Goal: Find specific page/section: Find specific page/section

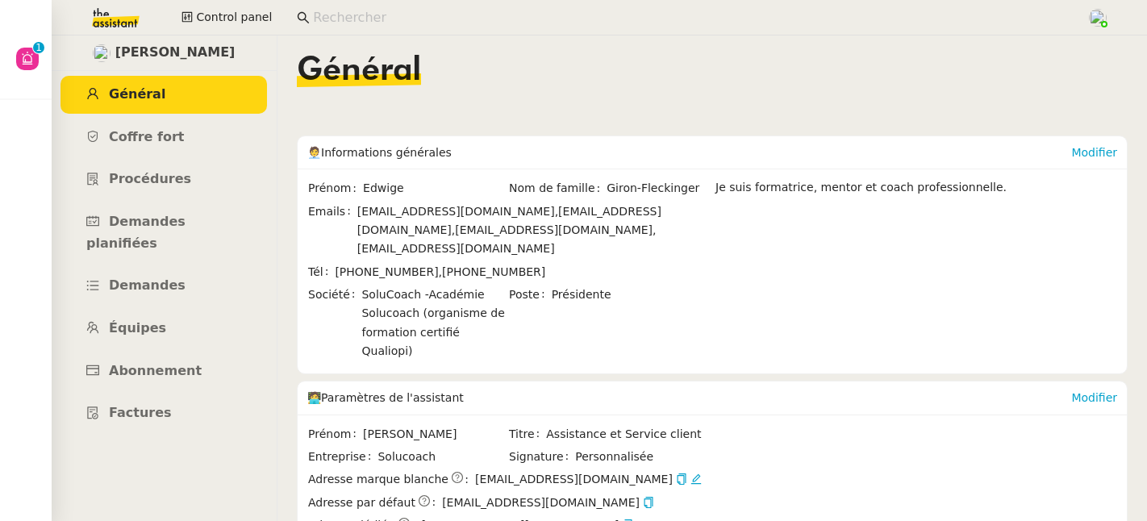
click at [343, 8] on input at bounding box center [691, 18] width 757 height 22
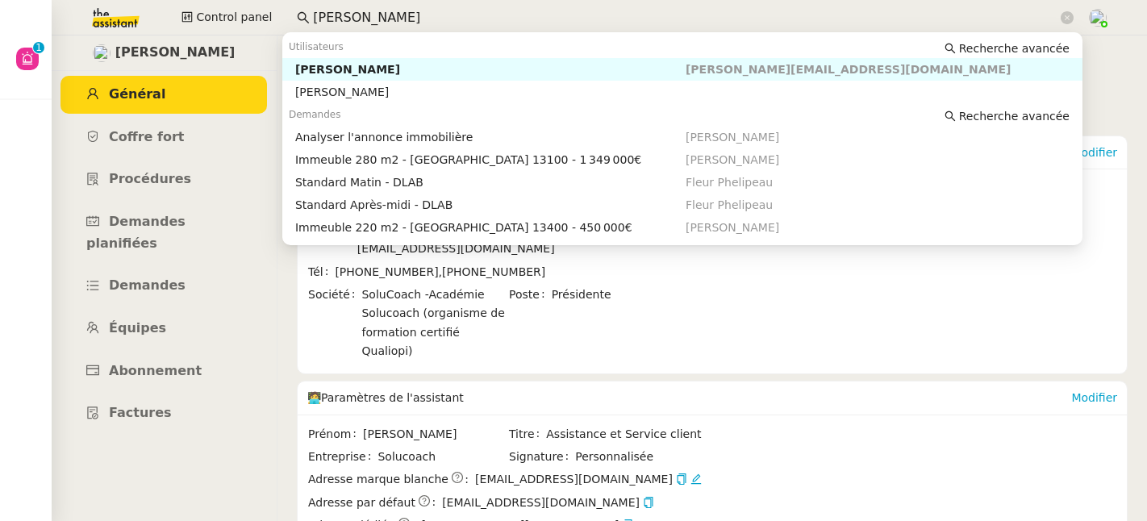
click at [353, 68] on div "Kevin AUBERT" at bounding box center [490, 69] width 390 height 15
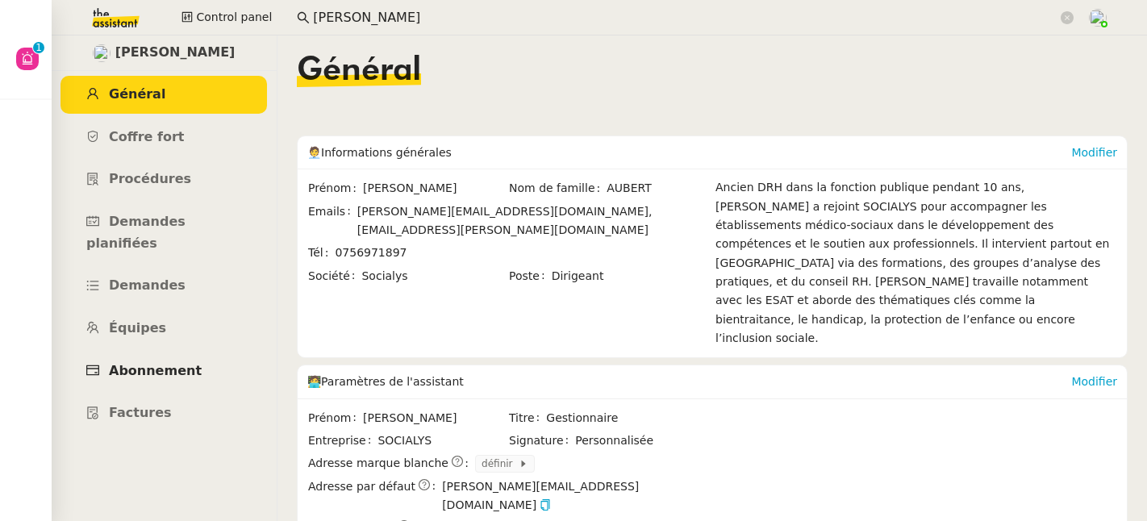
click at [160, 363] on span "Abonnement" at bounding box center [155, 370] width 93 height 15
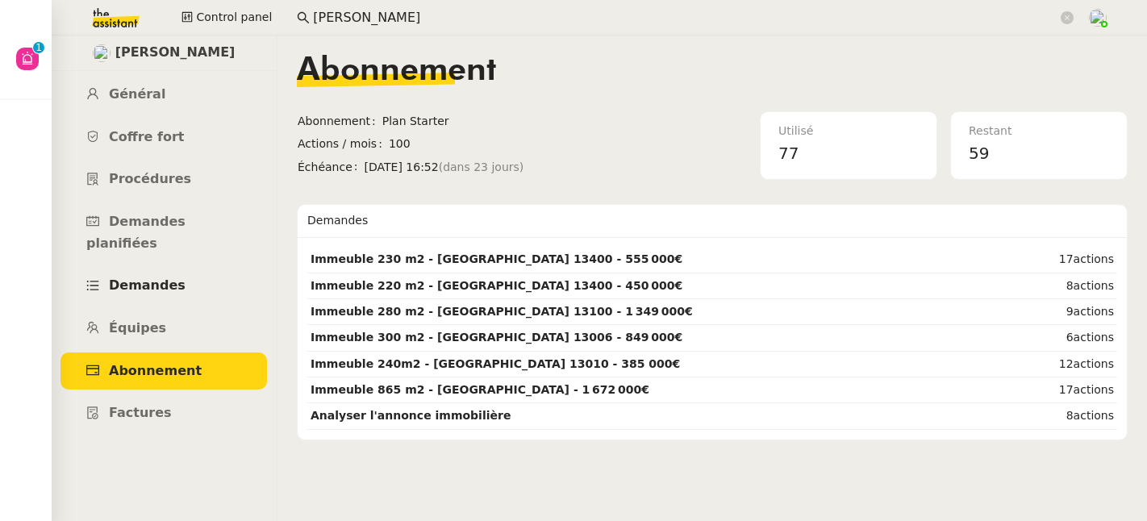
click at [139, 277] on span "Demandes" at bounding box center [147, 284] width 77 height 15
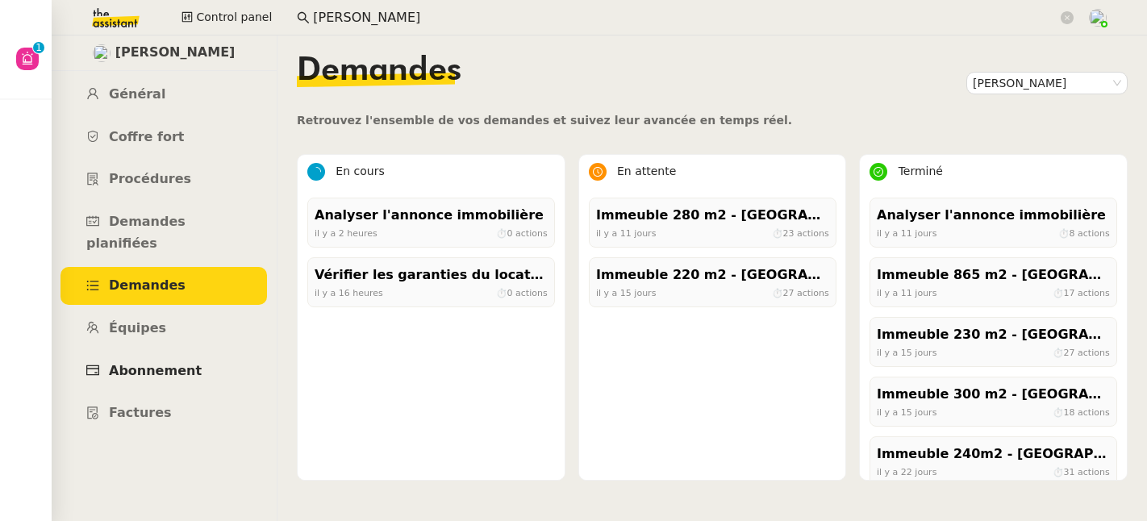
click at [168, 353] on link "Abonnement" at bounding box center [163, 372] width 207 height 38
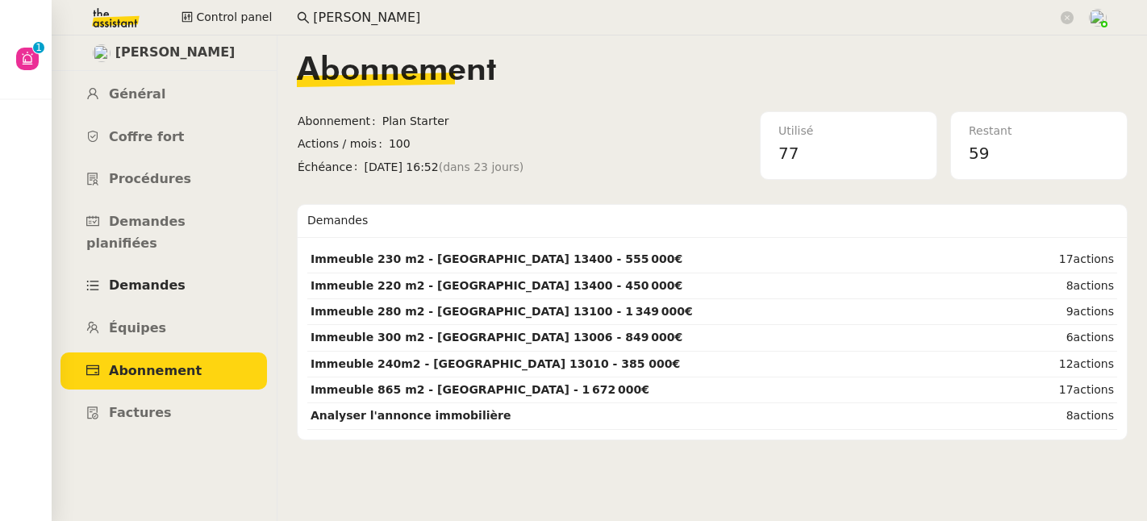
click at [146, 277] on span "Demandes" at bounding box center [147, 284] width 77 height 15
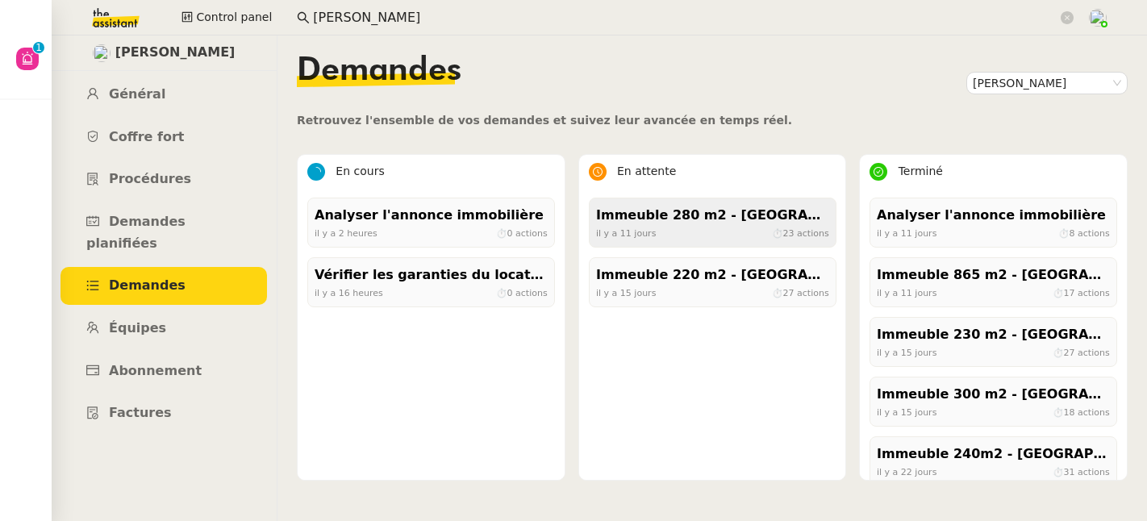
click at [636, 219] on div "Immeuble 280 m2 - Aix-en-Provence 13100 - 1 349 000€" at bounding box center [712, 216] width 233 height 22
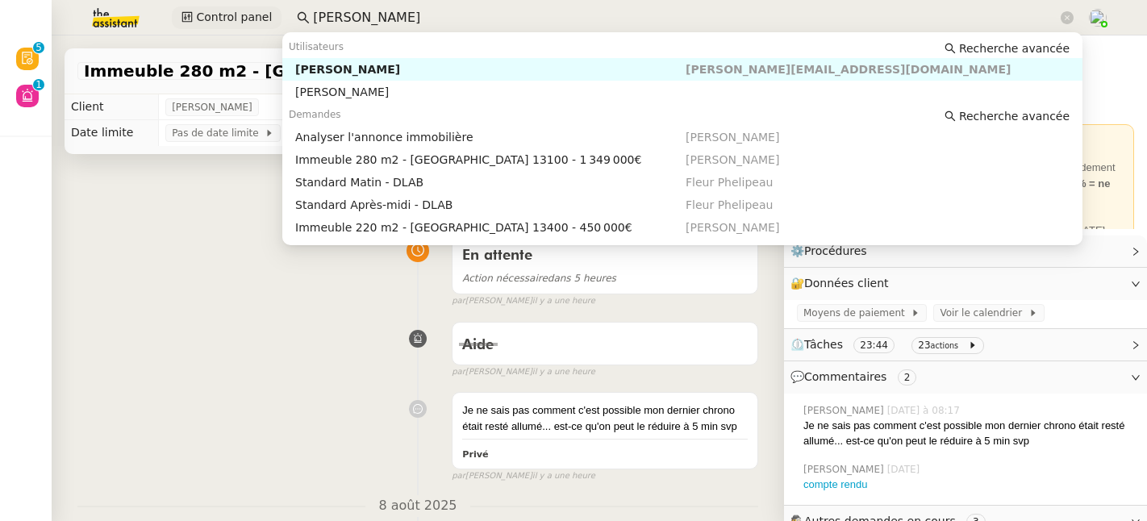
drag, startPoint x: 256, startPoint y: 11, endPoint x: 238, endPoint y: 14, distance: 17.9
click at [238, 14] on div "Control panel kevin au" at bounding box center [573, 17] width 1066 height 35
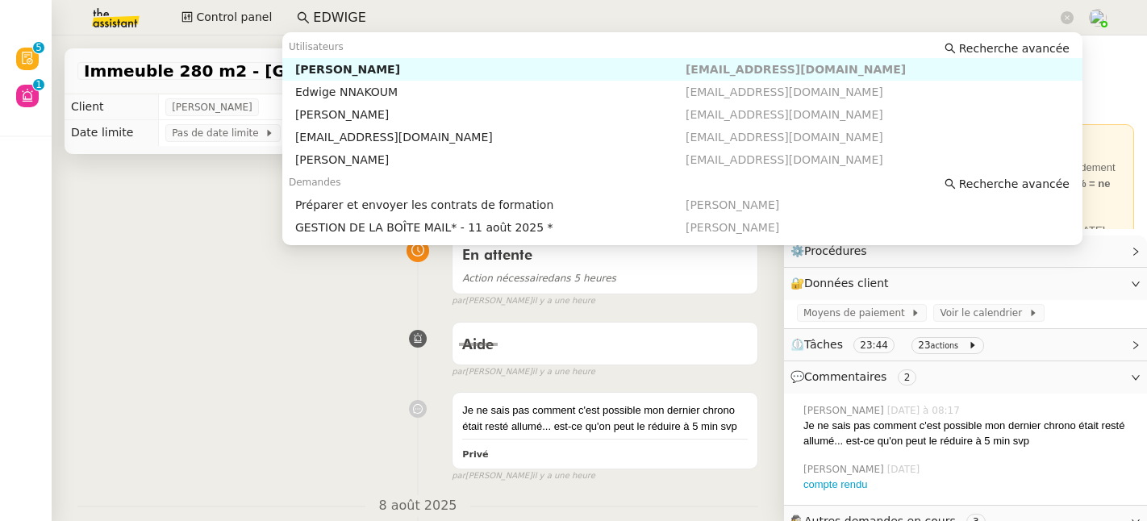
click at [356, 72] on div "[PERSON_NAME]" at bounding box center [490, 69] width 390 height 15
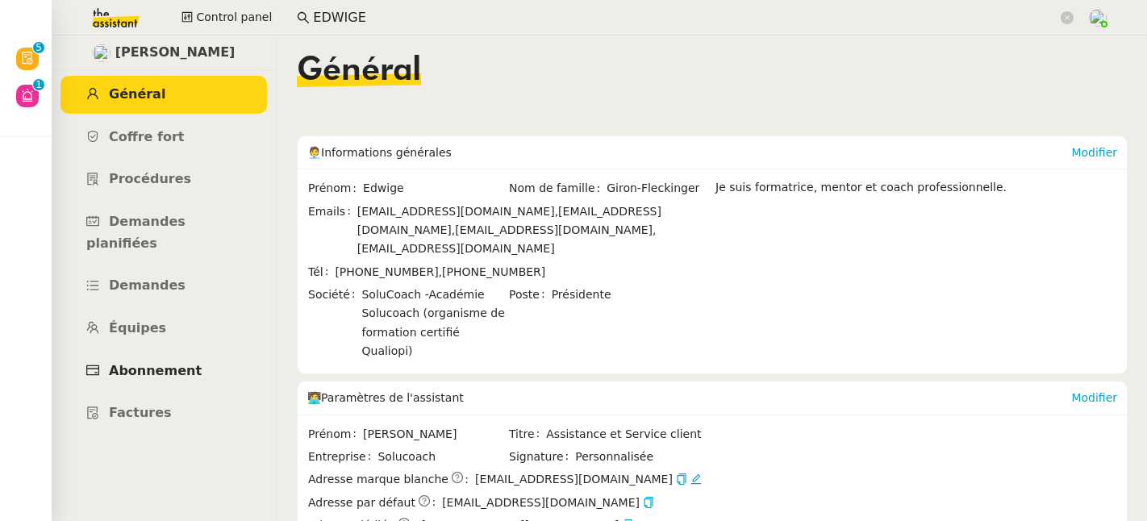
click at [168, 363] on span "Abonnement" at bounding box center [155, 370] width 93 height 15
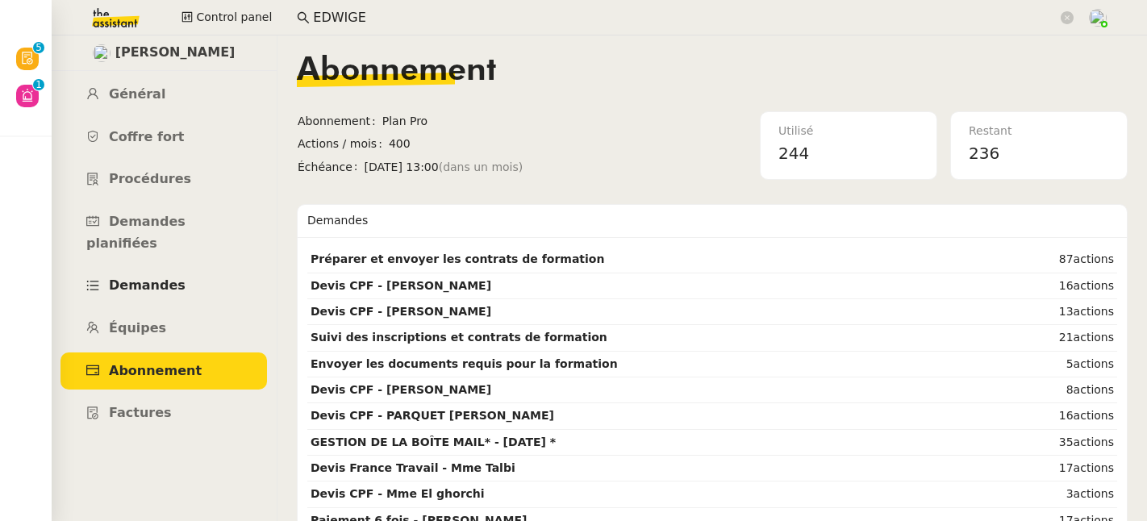
click at [154, 278] on link "Demandes" at bounding box center [163, 286] width 207 height 38
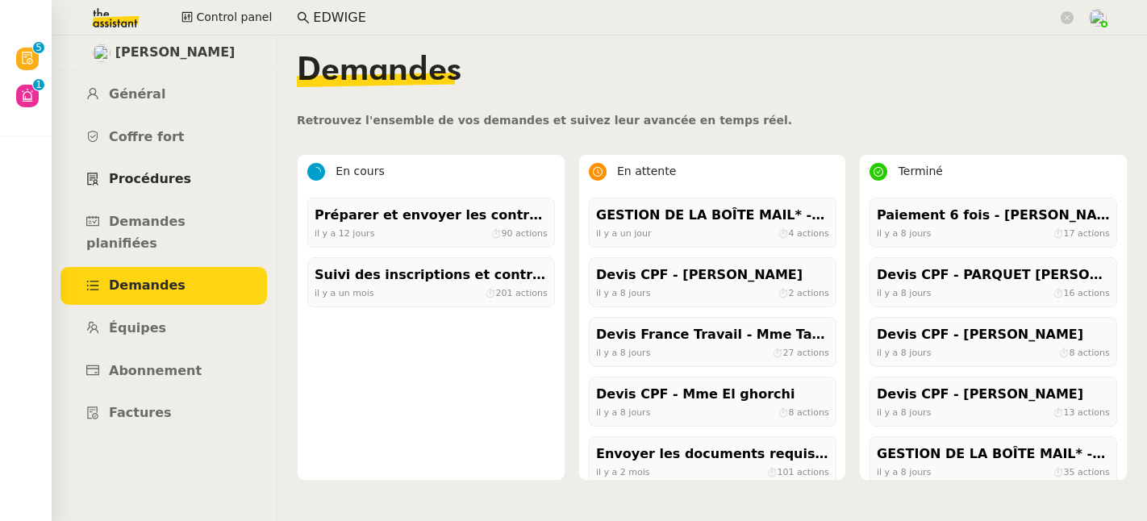
click at [151, 179] on span "Procédures" at bounding box center [150, 178] width 82 height 15
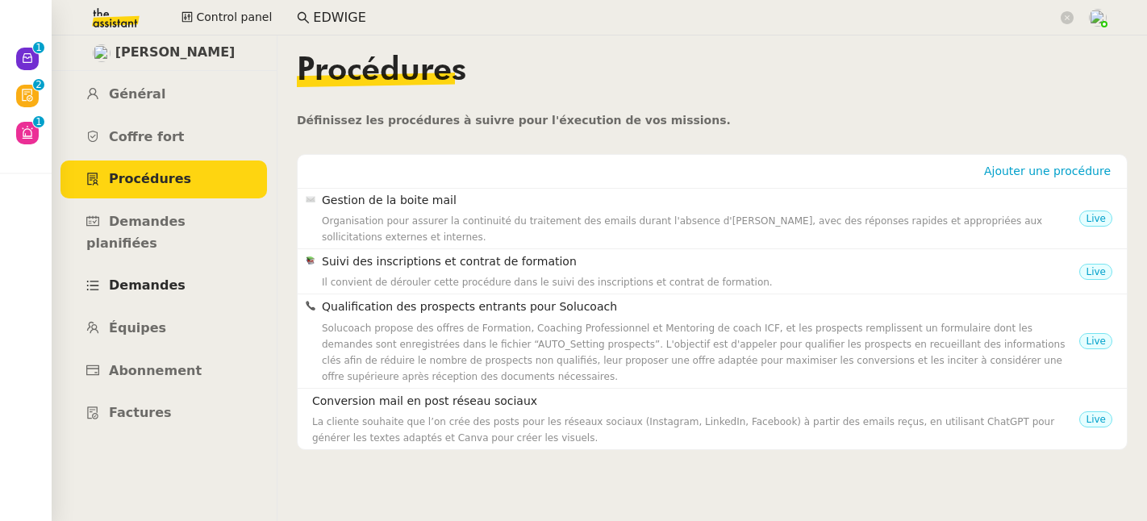
click at [165, 277] on span "Demandes" at bounding box center [147, 284] width 77 height 15
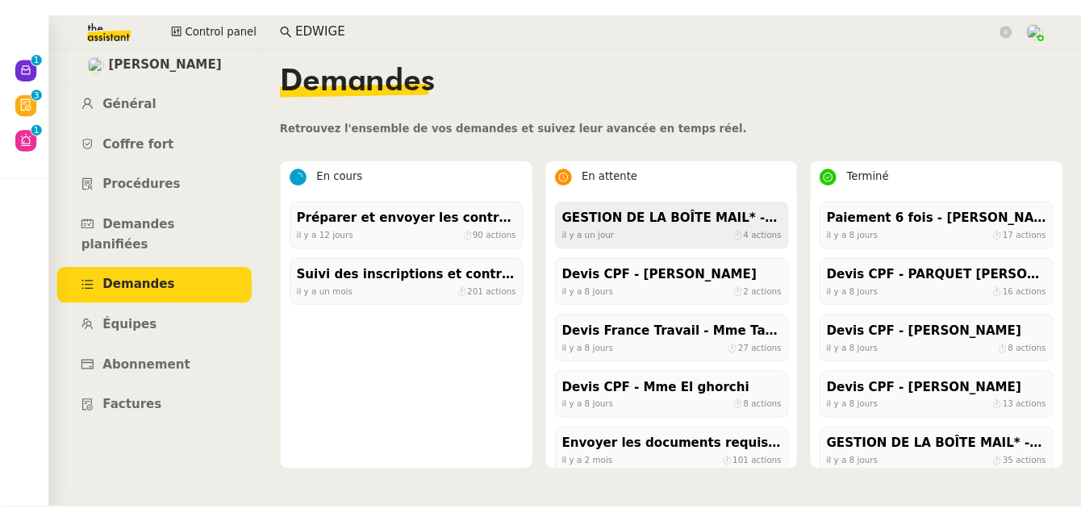
scroll to position [16, 0]
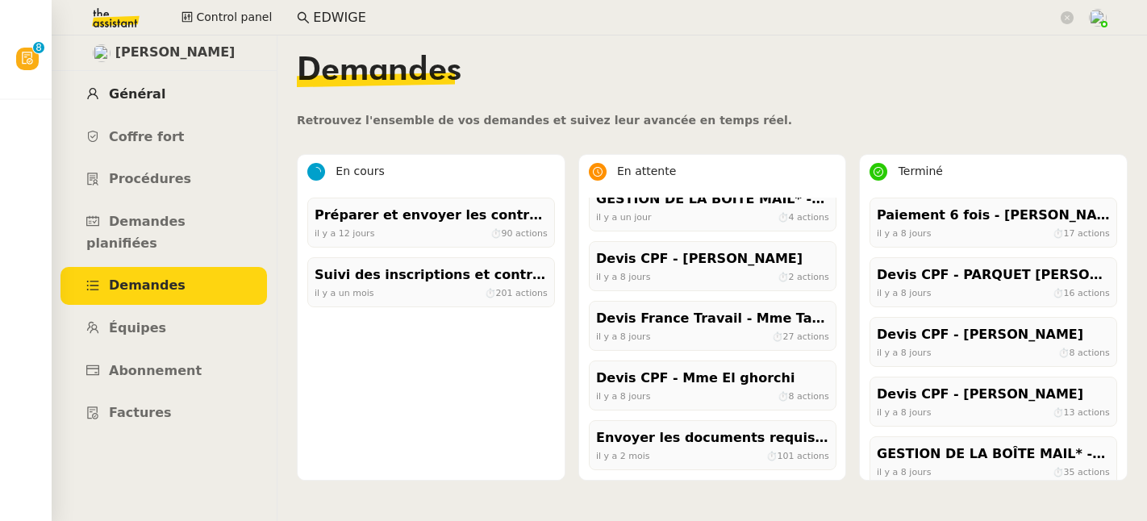
click at [136, 100] on span "Général" at bounding box center [137, 93] width 56 height 15
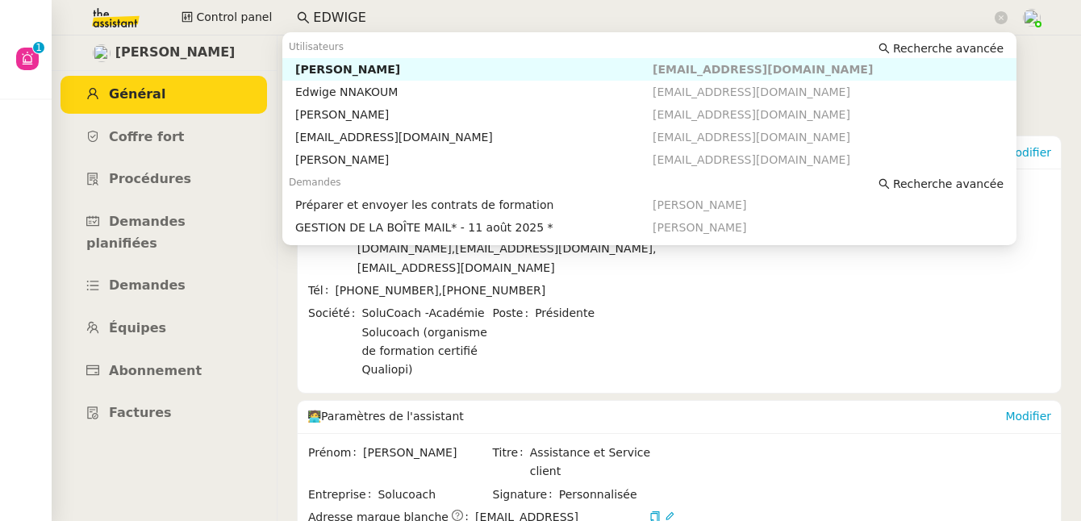
click at [350, 19] on input "EDWIGE" at bounding box center [652, 18] width 678 height 22
drag, startPoint x: 361, startPoint y: 18, endPoint x: 254, endPoint y: 2, distance: 107.7
click at [254, 2] on div "Control panel EDWIGE" at bounding box center [540, 17] width 1000 height 35
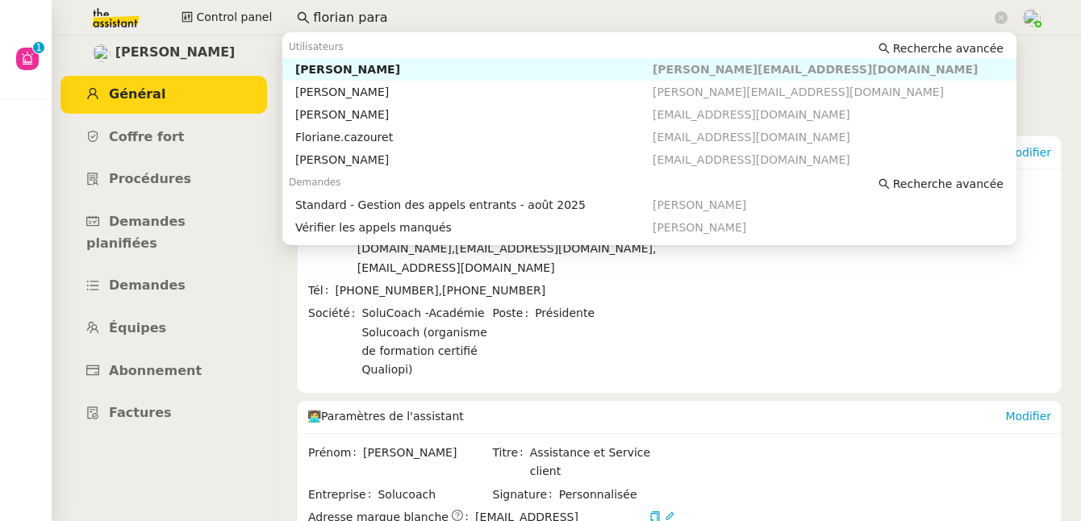
click at [323, 73] on div "Florian Parant" at bounding box center [473, 69] width 357 height 15
type input "florian para"
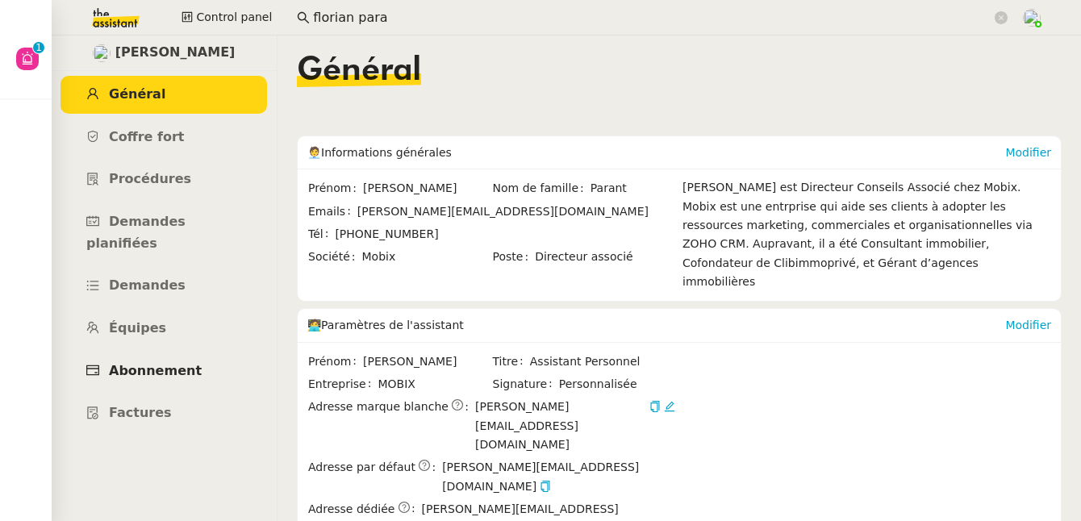
click at [182, 363] on span "Abonnement" at bounding box center [155, 370] width 93 height 15
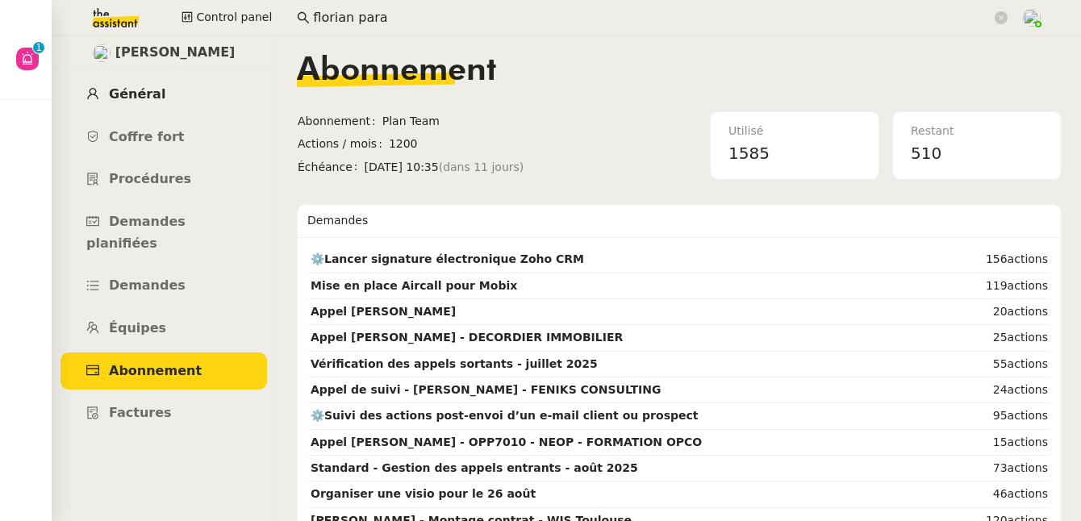
click at [156, 95] on span "Général" at bounding box center [137, 93] width 56 height 15
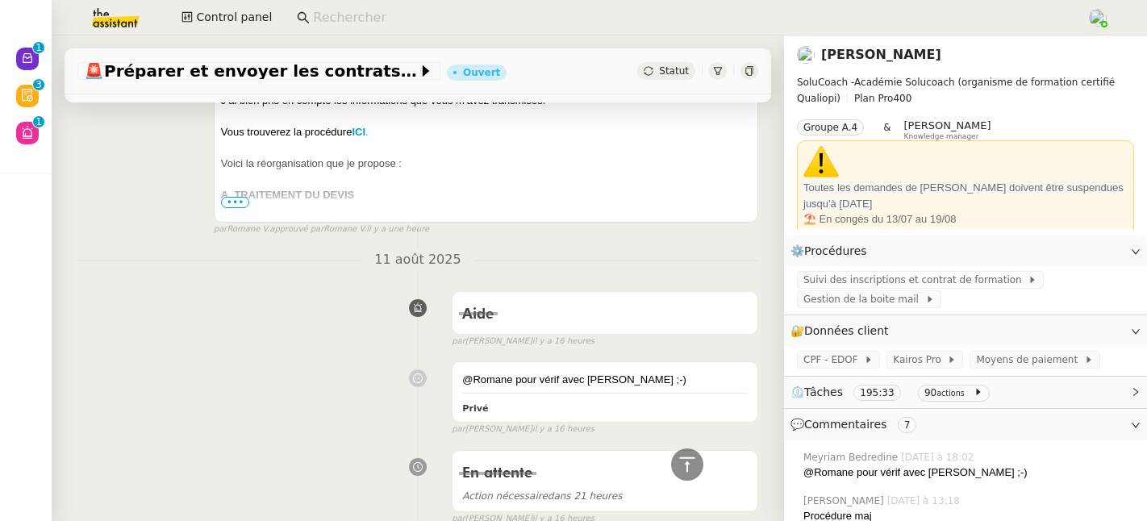
scroll to position [46, 0]
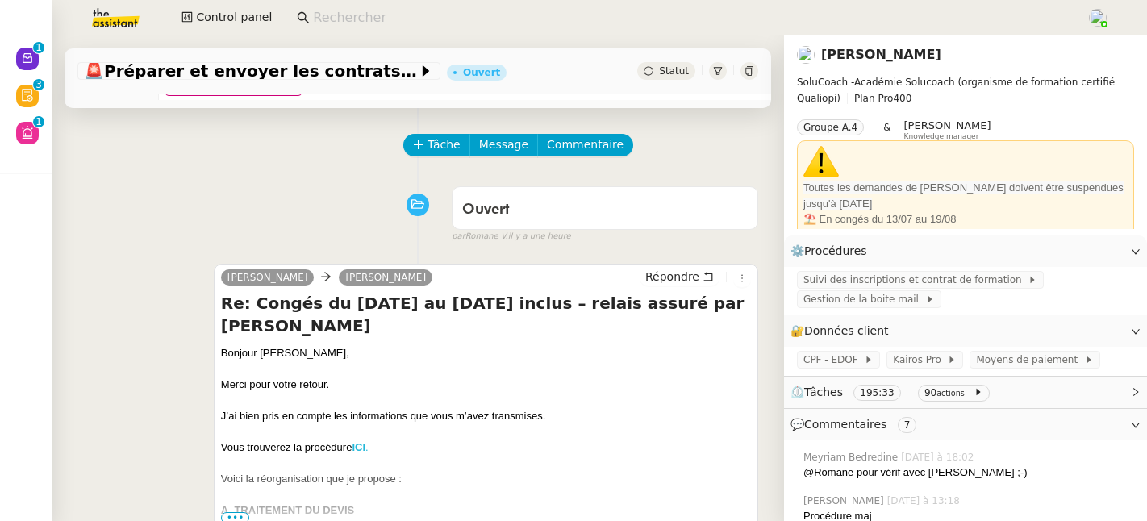
click at [361, 441] on strong "ICI" at bounding box center [359, 447] width 14 height 12
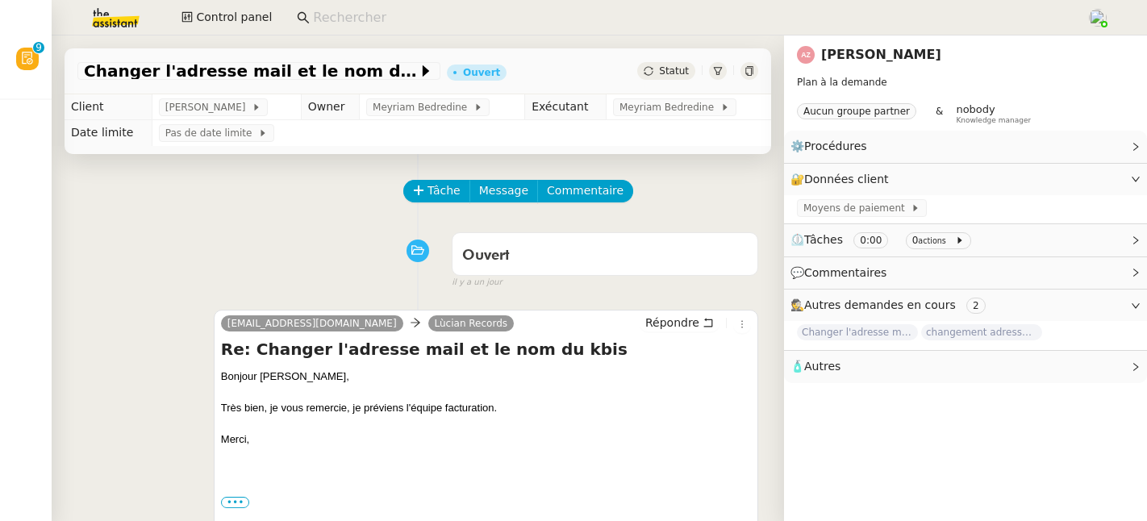
click at [343, 21] on input at bounding box center [691, 18] width 757 height 22
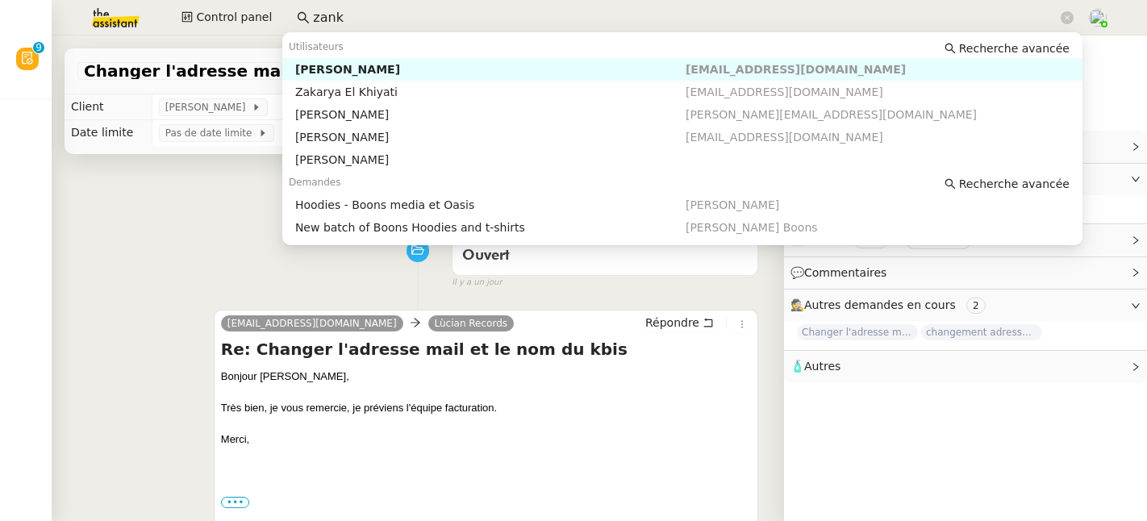
click at [374, 65] on div "Aurélien Zanker" at bounding box center [490, 69] width 390 height 15
type input "zank"
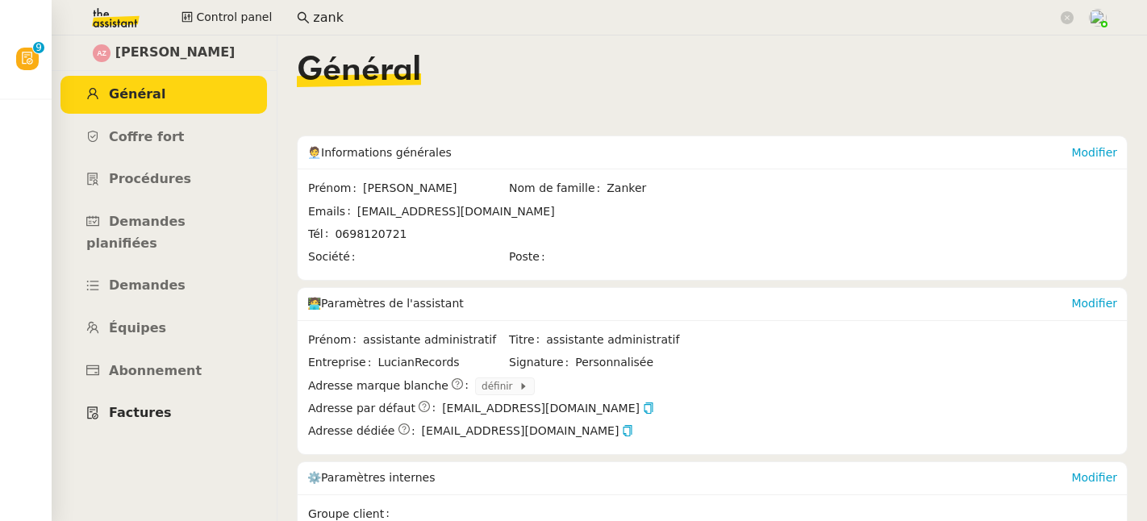
click at [139, 401] on link "Factures" at bounding box center [163, 413] width 207 height 38
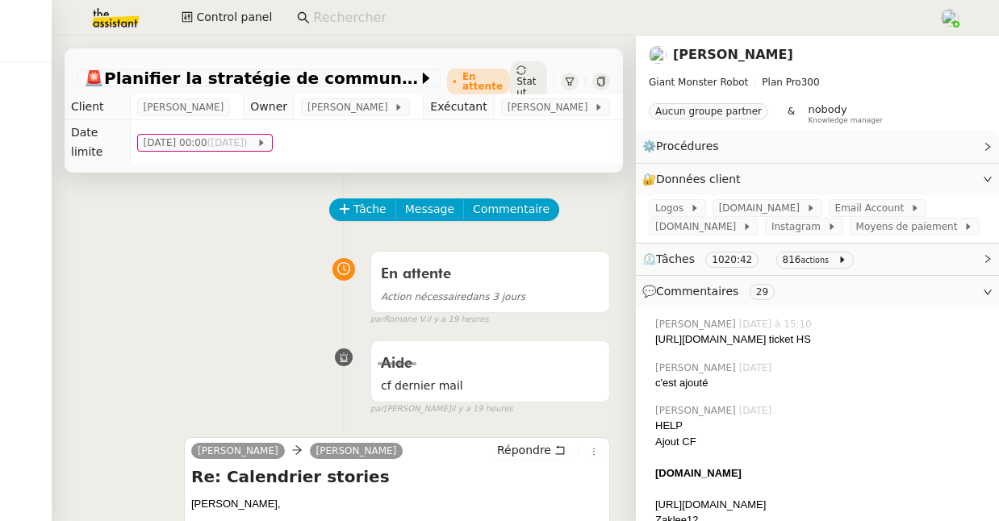
click at [348, 19] on input at bounding box center [617, 18] width 609 height 22
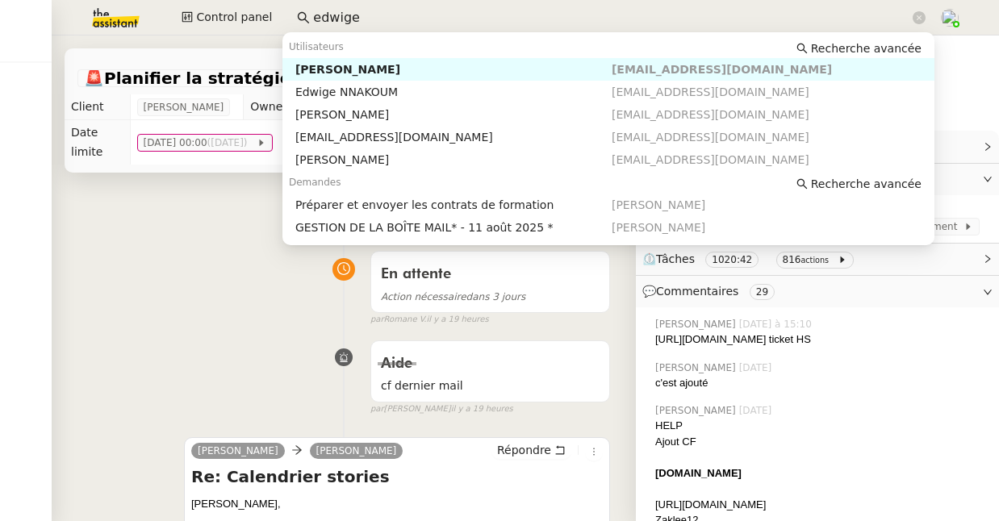
click at [343, 71] on div "Edwige Giron-Fleckinger" at bounding box center [453, 69] width 316 height 15
type input "edwige"
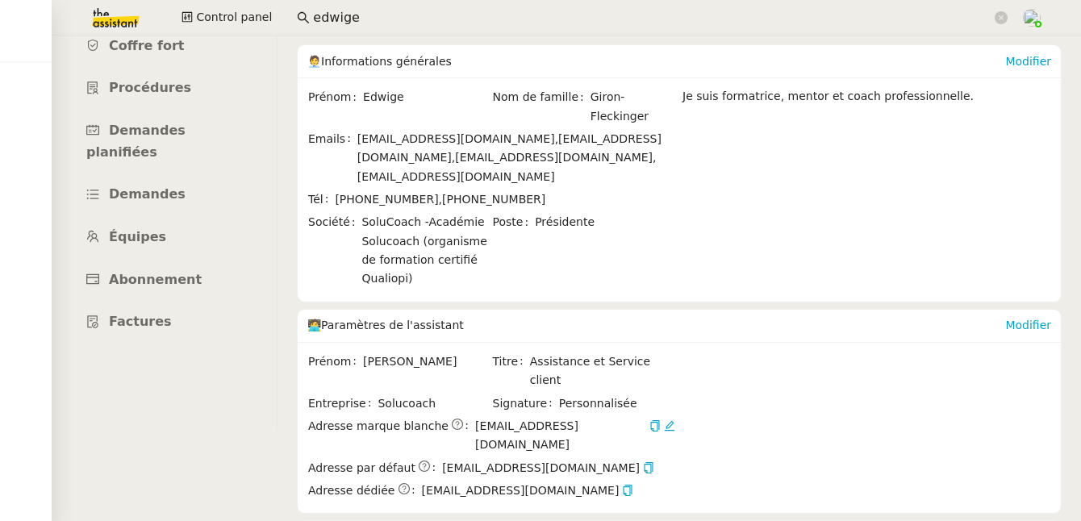
scroll to position [92, 0]
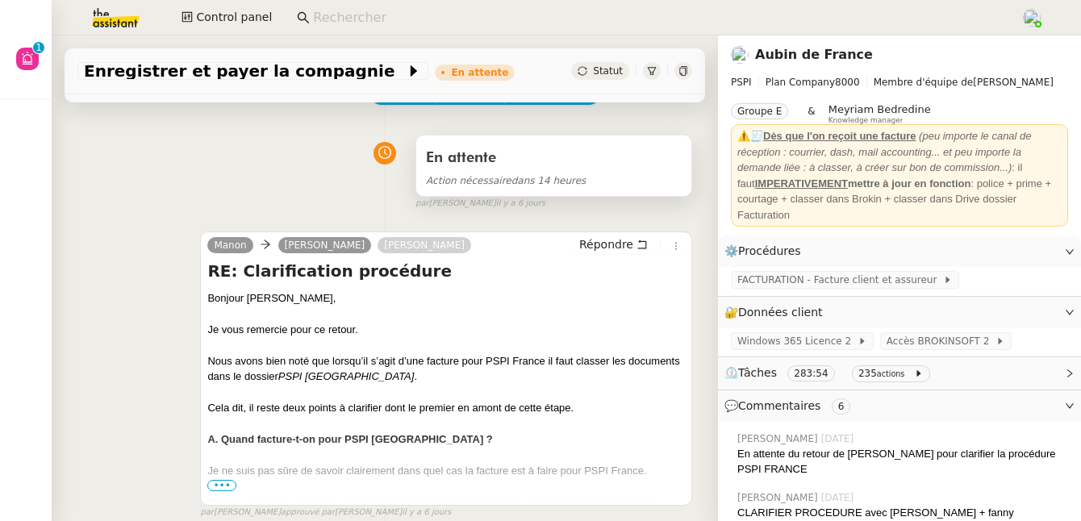
scroll to position [102, 0]
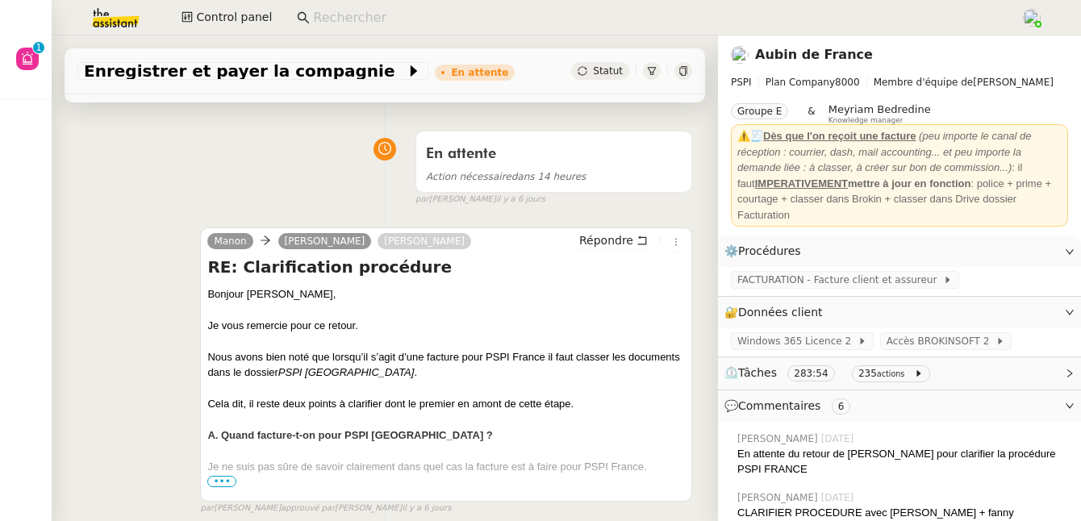
click at [215, 481] on span "•••" at bounding box center [221, 481] width 29 height 11
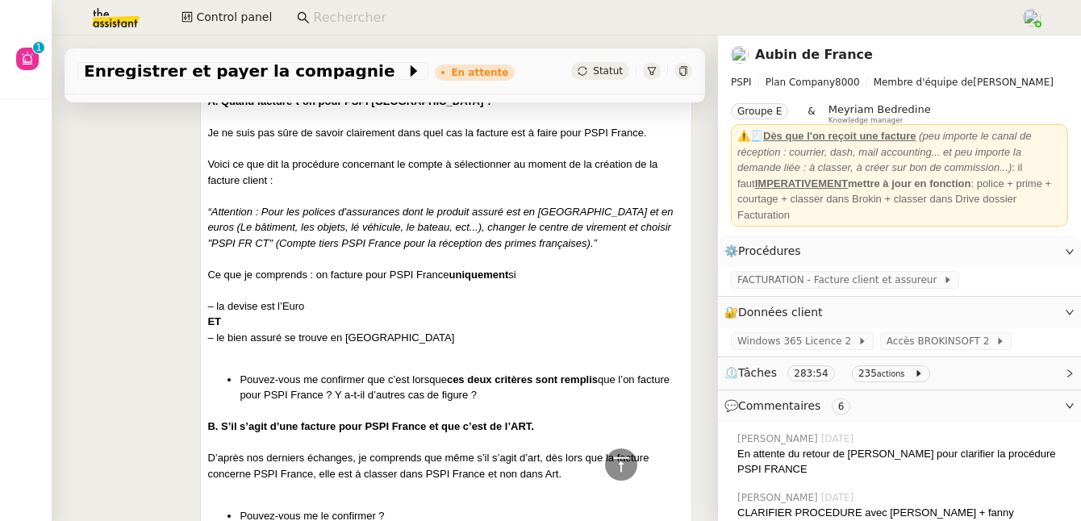
scroll to position [436, 0]
